Goal: Contribute content: Contribute content

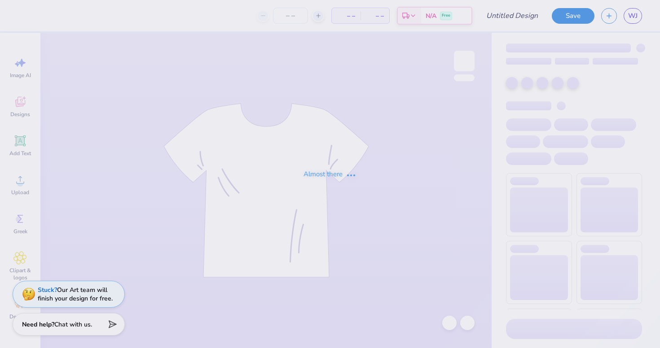
type input "Mountain Weekend - Alpha Epsilon Pi at [GEOGRAPHIC_DATA][PERSON_NAME]"
type input "50"
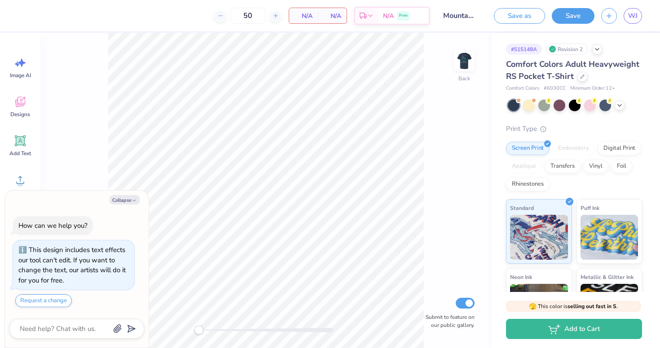
click at [123, 199] on div "Collapse How can we help you? This design includes text effects our tool can't …" at bounding box center [77, 270] width 144 height 158
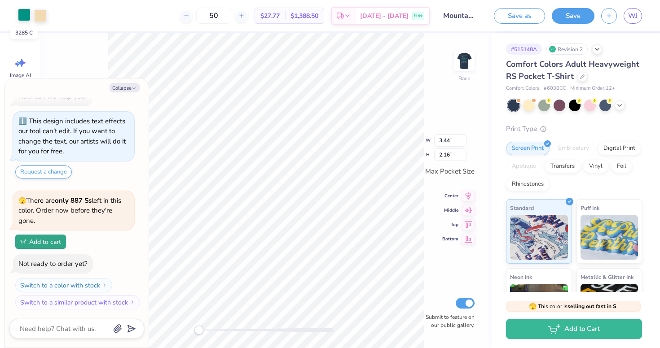
click at [25, 18] on div at bounding box center [24, 15] width 13 height 13
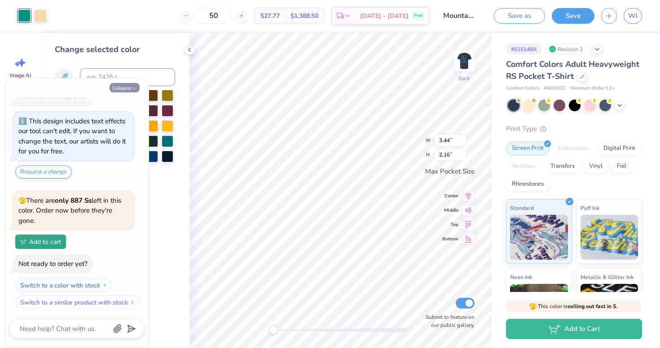
click at [131, 86] on button "Collapse" at bounding box center [125, 87] width 30 height 9
type textarea "x"
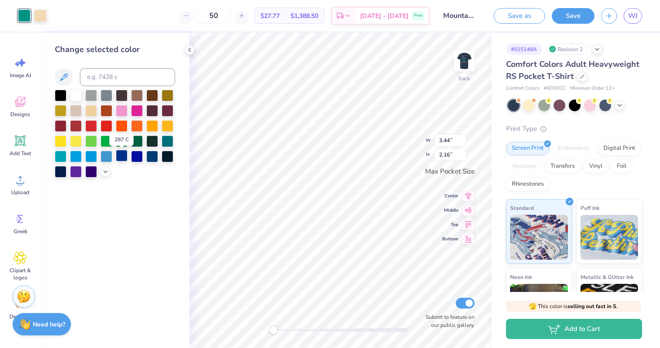
click at [120, 161] on div at bounding box center [122, 156] width 12 height 12
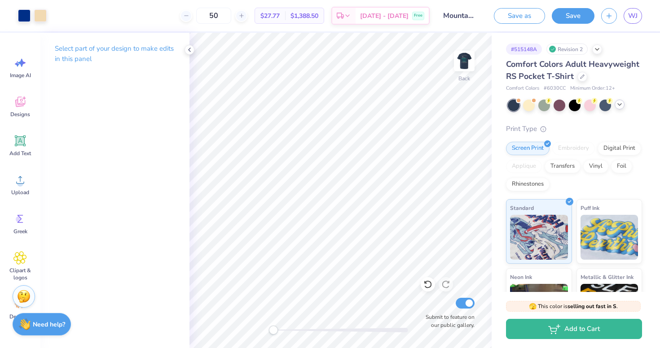
click at [619, 103] on icon at bounding box center [619, 104] width 7 height 7
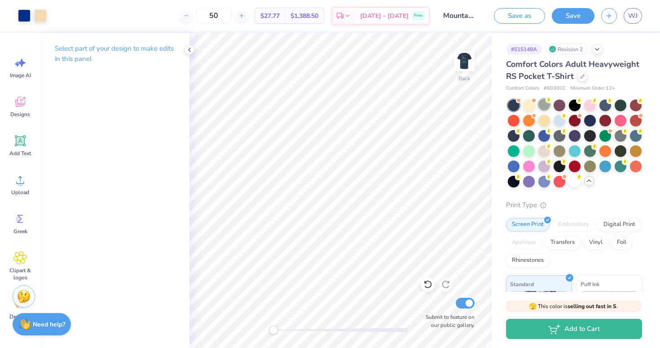
click at [546, 107] on div at bounding box center [544, 105] width 12 height 12
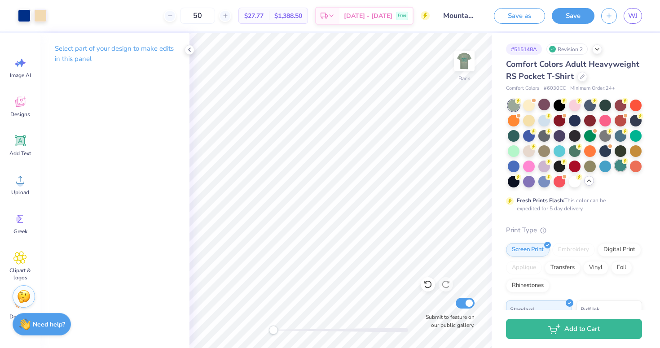
click at [619, 167] on div at bounding box center [620, 166] width 12 height 12
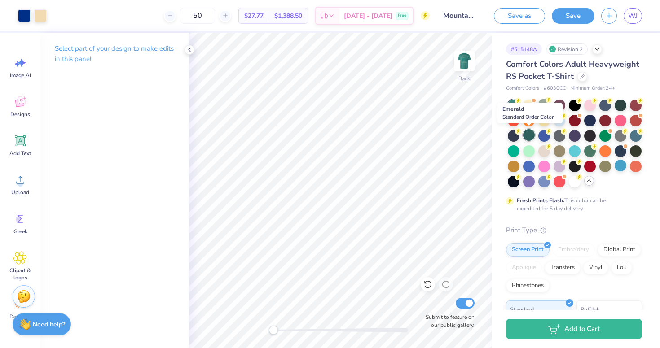
click at [531, 139] on div at bounding box center [529, 135] width 12 height 12
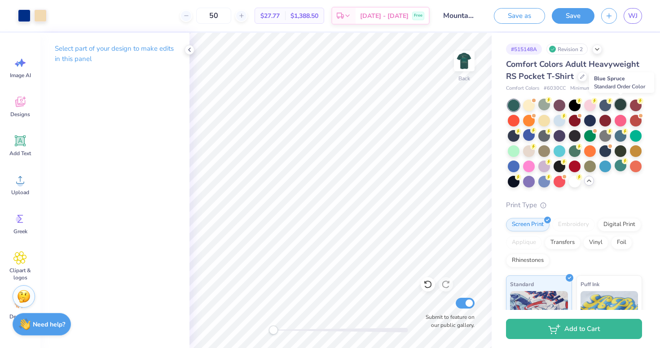
click at [619, 108] on div at bounding box center [620, 105] width 12 height 12
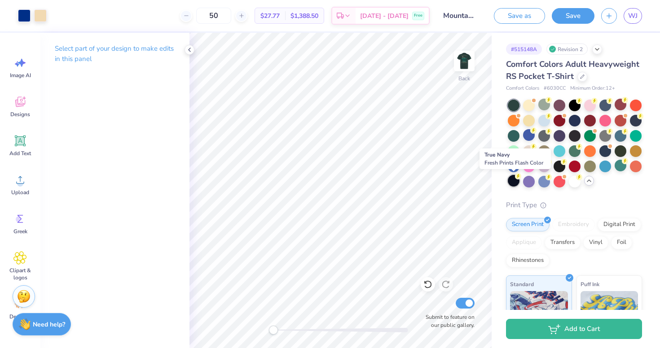
click at [512, 181] on div at bounding box center [514, 181] width 12 height 12
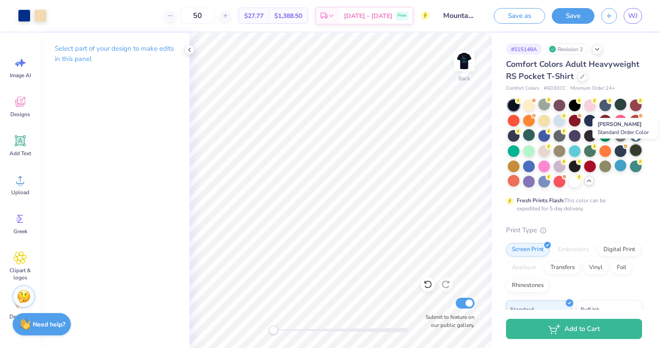
click at [635, 149] on div at bounding box center [636, 151] width 12 height 12
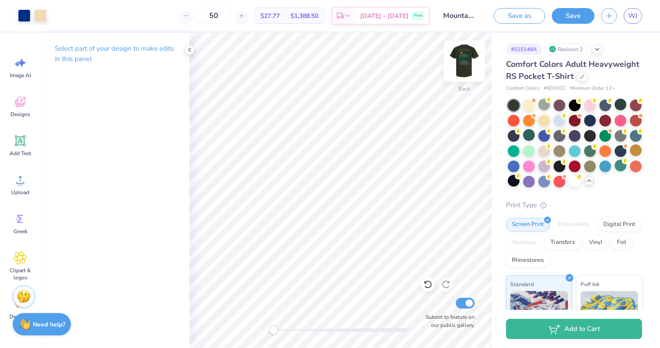
click at [463, 64] on img at bounding box center [464, 61] width 36 height 36
click at [465, 61] on img at bounding box center [464, 61] width 36 height 36
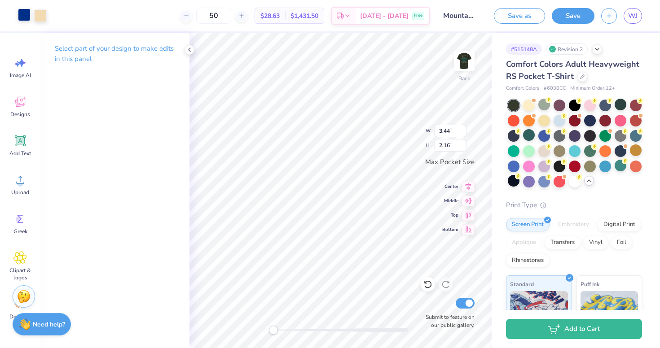
click at [25, 19] on div at bounding box center [24, 15] width 13 height 13
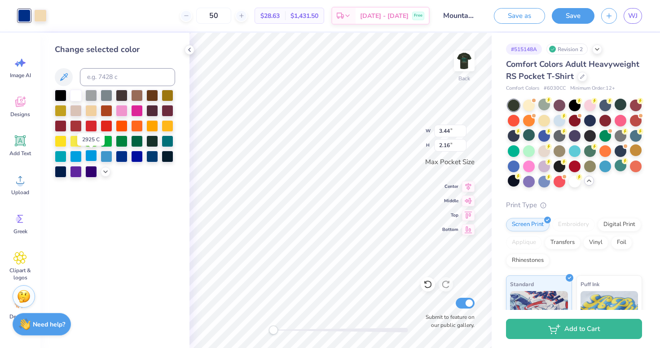
click at [97, 156] on div at bounding box center [91, 156] width 12 height 12
click at [104, 155] on div at bounding box center [107, 156] width 12 height 12
click at [107, 156] on div at bounding box center [107, 156] width 12 height 12
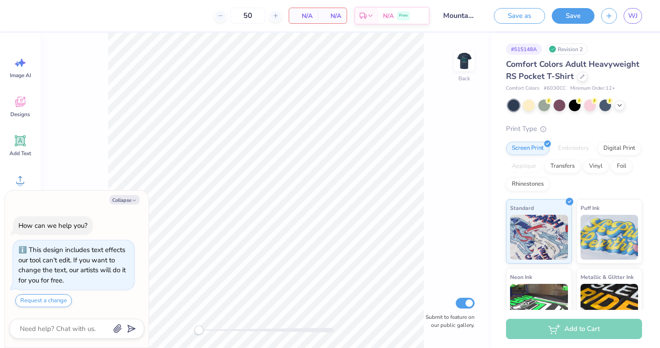
scroll to position [17, 0]
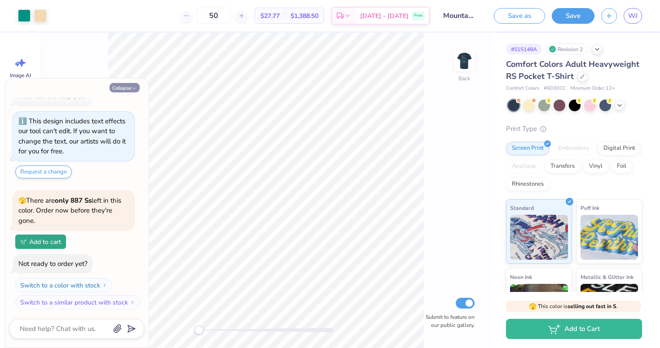
click at [131, 85] on button "Collapse" at bounding box center [125, 87] width 30 height 9
type textarea "x"
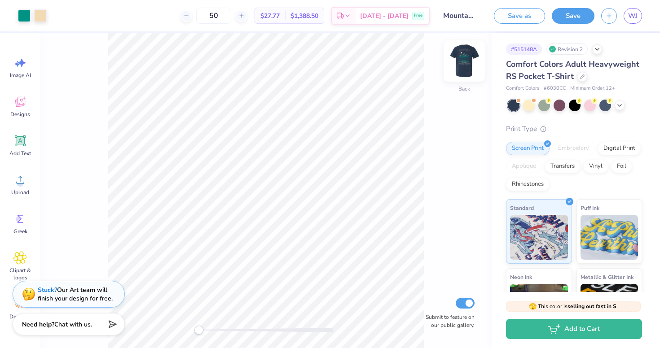
click at [467, 64] on img at bounding box center [464, 61] width 36 height 36
click at [23, 16] on div at bounding box center [24, 15] width 13 height 13
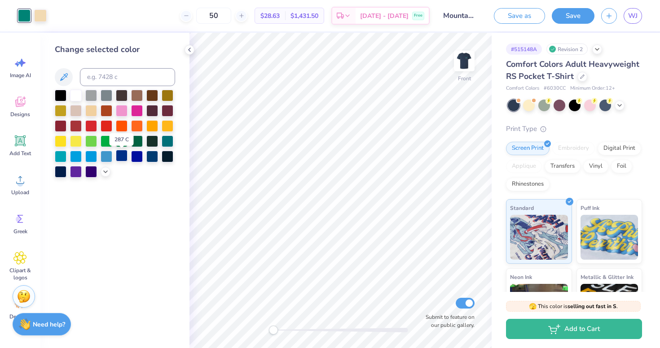
click at [125, 159] on div at bounding box center [122, 156] width 12 height 12
click at [136, 160] on div at bounding box center [137, 156] width 12 height 12
click at [154, 161] on div at bounding box center [152, 156] width 12 height 12
click at [169, 160] on div at bounding box center [168, 156] width 12 height 12
click at [154, 159] on div at bounding box center [152, 156] width 12 height 12
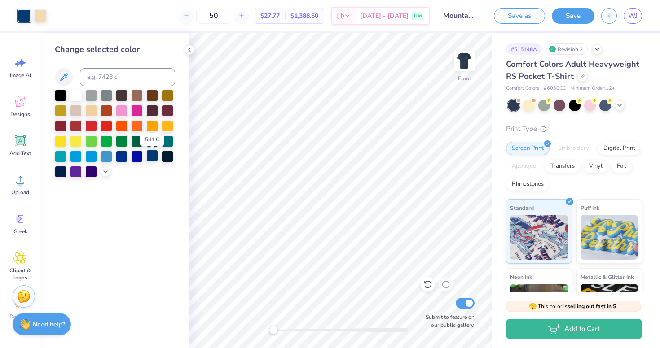
click at [155, 159] on div at bounding box center [152, 156] width 12 height 12
click at [169, 158] on div at bounding box center [168, 156] width 12 height 12
click at [62, 172] on div at bounding box center [61, 171] width 12 height 12
click at [619, 105] on icon at bounding box center [619, 104] width 7 height 7
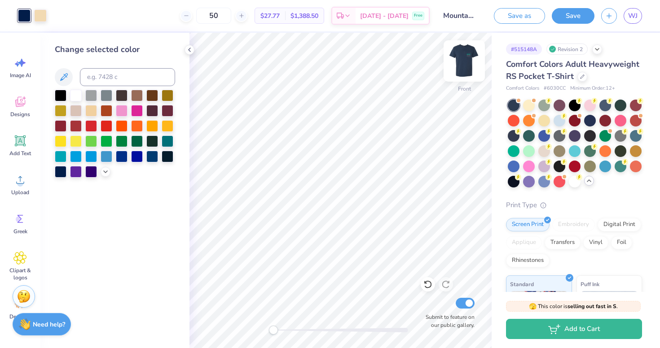
click at [467, 67] on img at bounding box center [464, 61] width 36 height 36
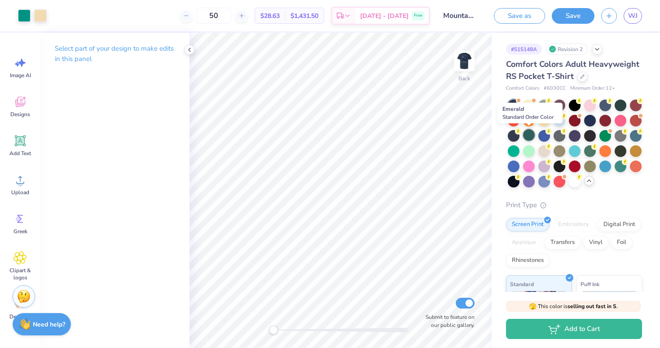
click at [528, 134] on div at bounding box center [529, 135] width 12 height 12
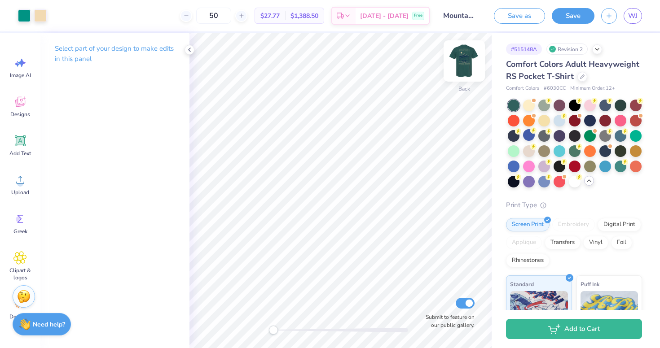
click at [463, 64] on img at bounding box center [464, 61] width 36 height 36
click at [26, 21] on div at bounding box center [24, 15] width 13 height 13
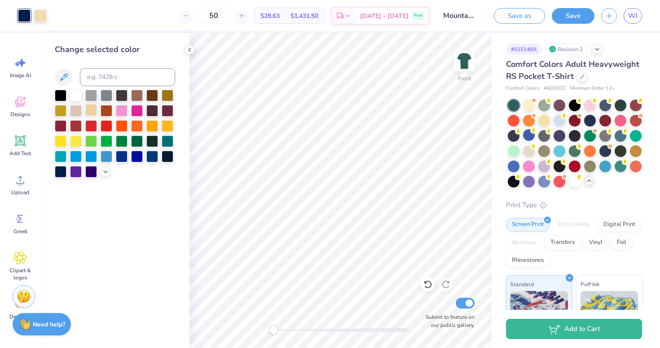
click at [94, 109] on div at bounding box center [91, 110] width 12 height 12
click at [106, 143] on div at bounding box center [107, 141] width 12 height 12
click at [74, 142] on div at bounding box center [76, 141] width 12 height 12
click at [63, 141] on div at bounding box center [61, 141] width 12 height 12
click at [103, 156] on div at bounding box center [107, 156] width 12 height 12
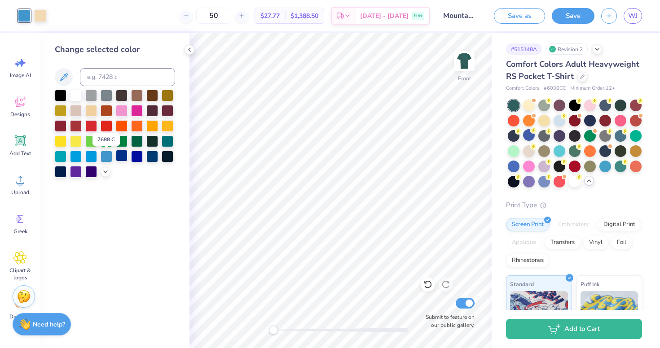
click at [119, 158] on div at bounding box center [122, 156] width 12 height 12
click at [102, 158] on div at bounding box center [107, 156] width 12 height 12
click at [91, 158] on div at bounding box center [91, 156] width 12 height 12
click at [79, 158] on div at bounding box center [76, 156] width 12 height 12
click at [60, 158] on div at bounding box center [61, 156] width 12 height 12
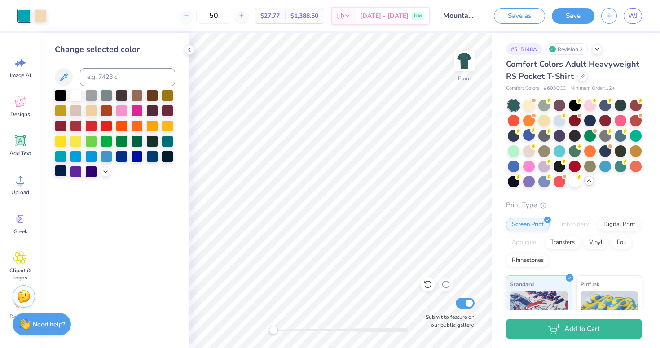
click at [61, 173] on div at bounding box center [61, 171] width 12 height 12
click at [75, 174] on div at bounding box center [76, 171] width 12 height 12
click at [156, 130] on div at bounding box center [152, 125] width 12 height 12
click at [167, 129] on div at bounding box center [168, 125] width 12 height 12
click at [168, 129] on div at bounding box center [168, 125] width 12 height 12
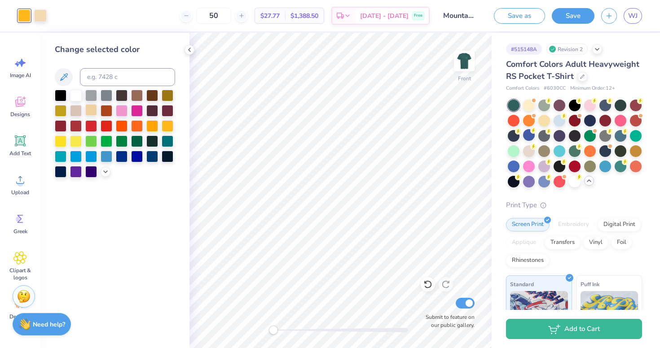
click at [90, 110] on div at bounding box center [91, 110] width 12 height 12
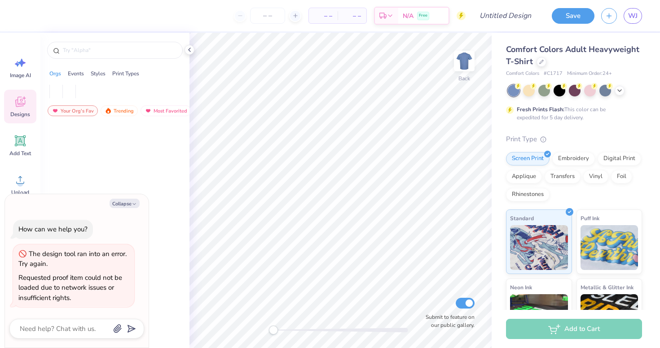
type textarea "x"
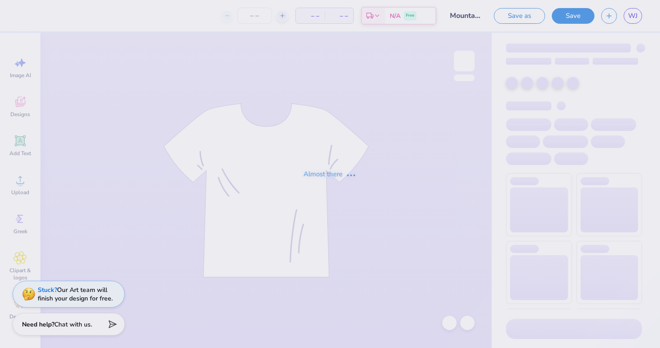
type input "Mountain Weekend - Alpha Epsilon Pi at [GEOGRAPHIC_DATA][PERSON_NAME]"
type input "50"
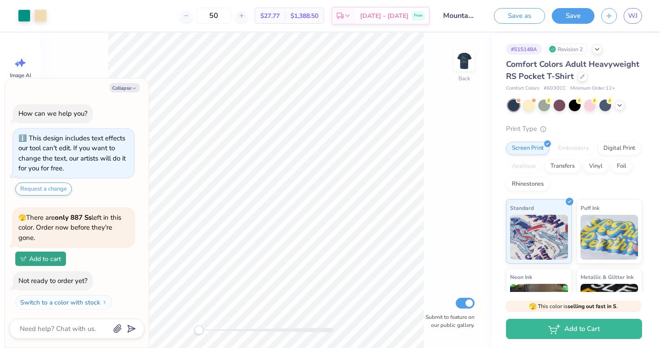
scroll to position [17, 0]
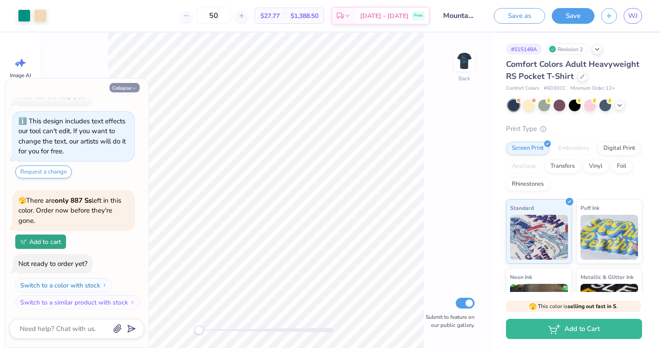
click at [127, 85] on button "Collapse" at bounding box center [125, 87] width 30 height 9
type textarea "x"
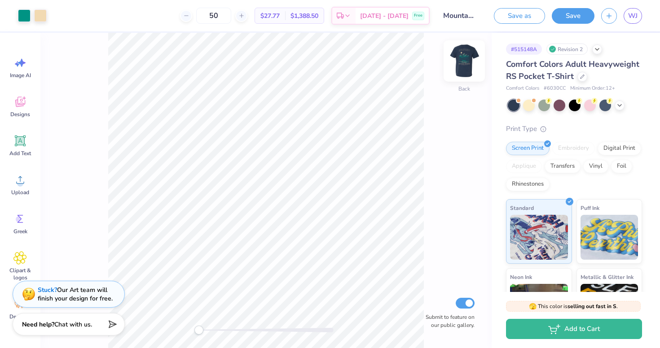
click at [464, 70] on img at bounding box center [464, 61] width 36 height 36
click at [466, 62] on img at bounding box center [464, 61] width 36 height 36
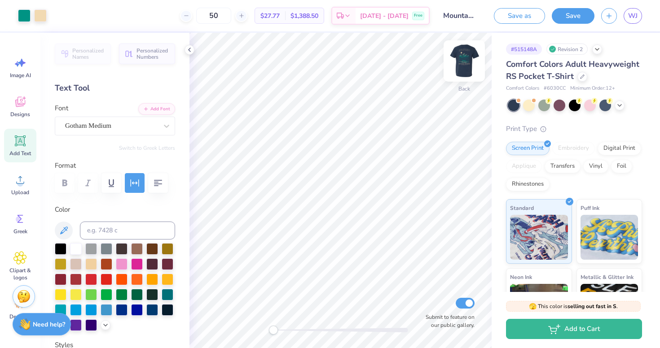
click at [468, 61] on img at bounding box center [464, 61] width 36 height 36
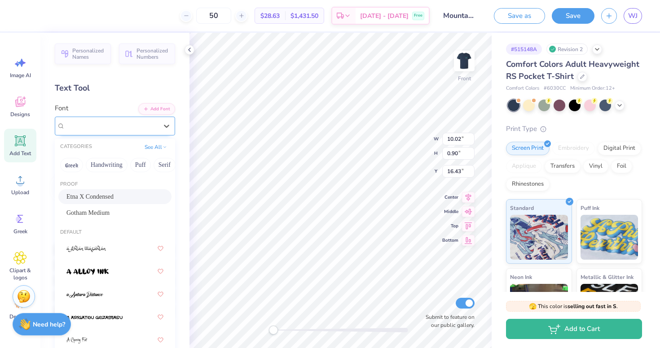
click at [133, 134] on div "Etna X Condensed" at bounding box center [115, 126] width 120 height 19
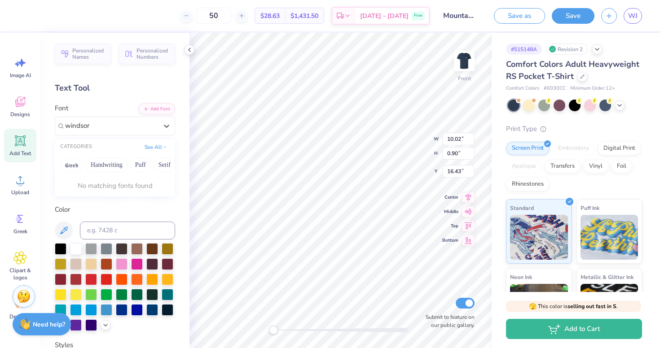
type input "windsor"
click at [154, 108] on button "Add Font" at bounding box center [156, 108] width 37 height 12
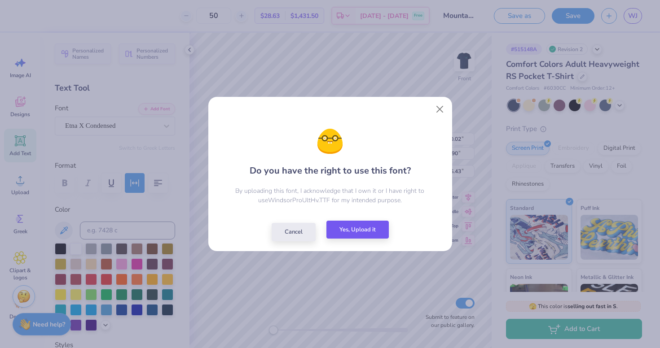
click at [363, 232] on button "Yes, Upload it" at bounding box center [357, 230] width 62 height 18
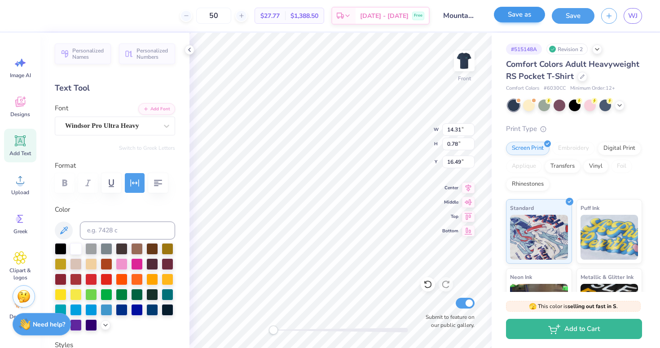
scroll to position [0, 0]
type textarea "mountain weekend"
click at [162, 110] on button "Add Font" at bounding box center [156, 108] width 37 height 12
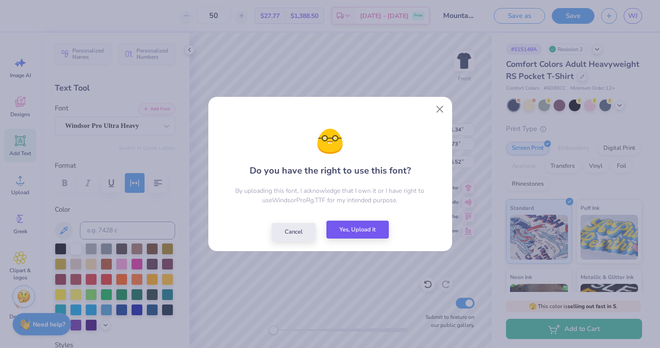
click at [358, 233] on button "Yes, Upload it" at bounding box center [357, 230] width 62 height 18
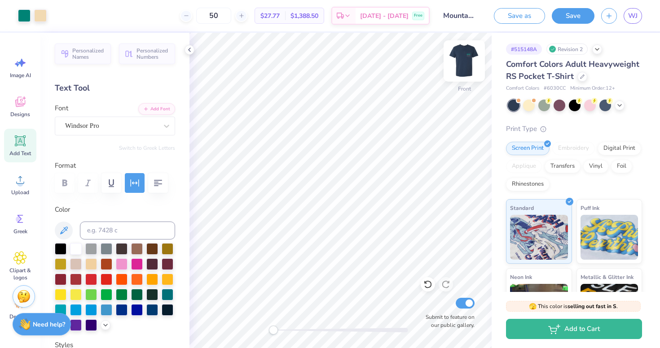
click at [465, 61] on img at bounding box center [464, 61] width 36 height 36
click at [465, 61] on img at bounding box center [464, 61] width 18 height 18
